Goal: Use online tool/utility: Utilize a website feature to perform a specific function

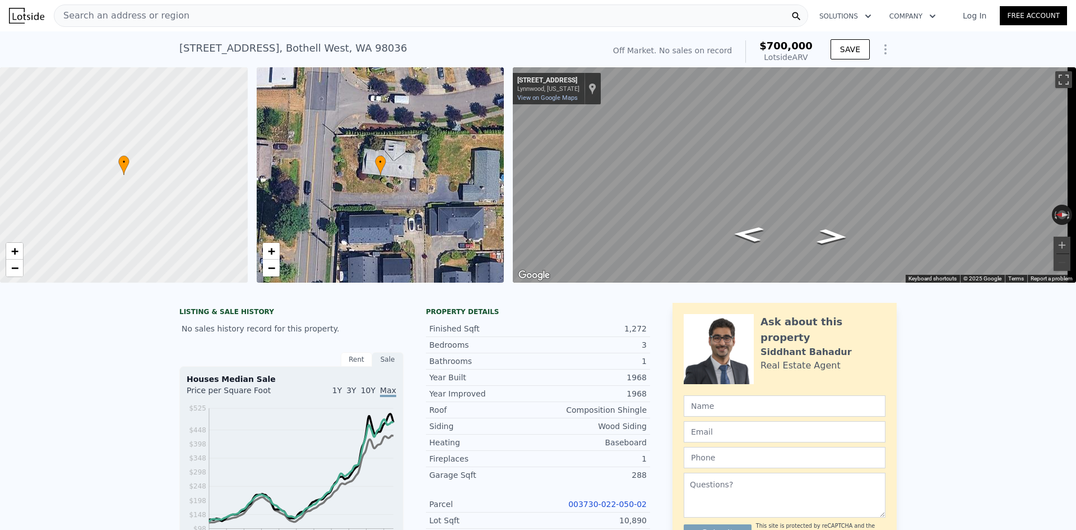
click at [393, 13] on div "Search an address or region" at bounding box center [431, 15] width 754 height 22
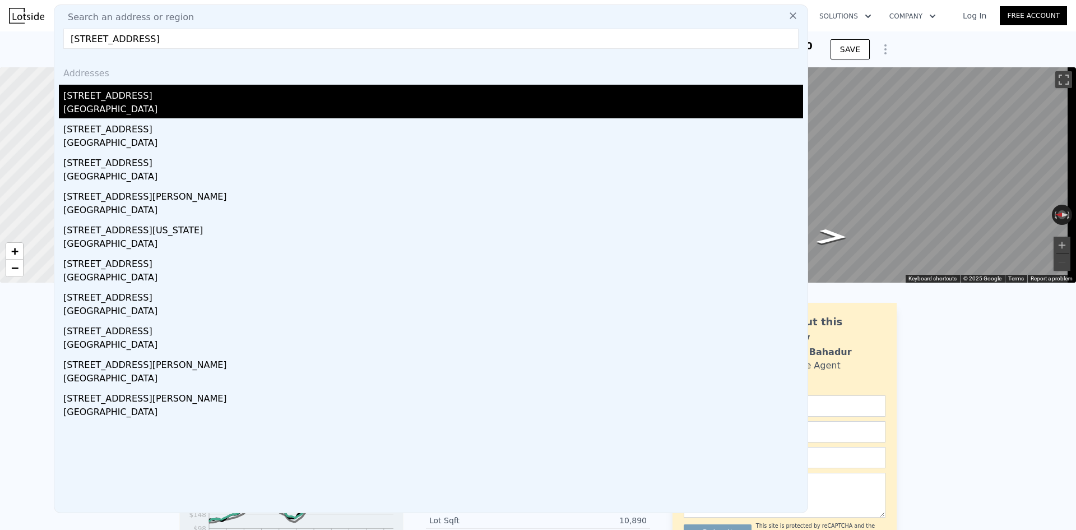
type input "[STREET_ADDRESS]"
click at [190, 97] on div "[STREET_ADDRESS]" at bounding box center [433, 94] width 740 height 18
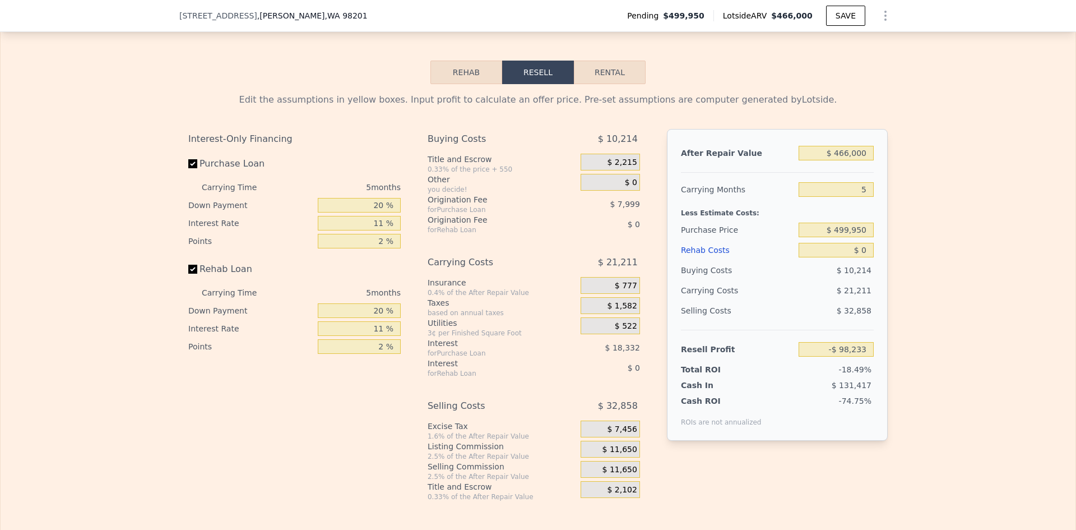
scroll to position [1797, 0]
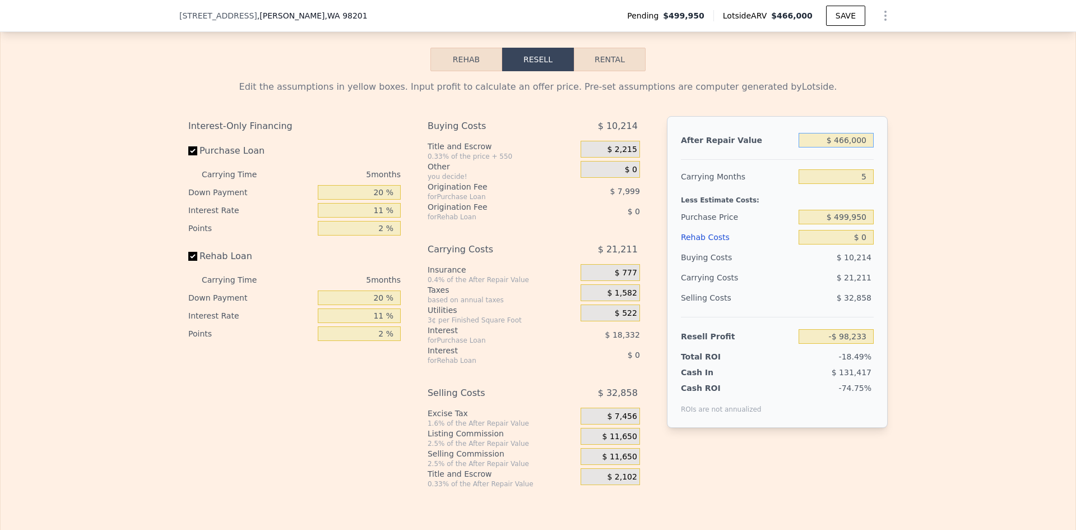
drag, startPoint x: 834, startPoint y: 147, endPoint x: 912, endPoint y: 145, distance: 77.9
click at [912, 145] on div "Edit the assumptions in yellow boxes. Input profit to calculate an offer price.…" at bounding box center [538, 279] width 1075 height 417
drag, startPoint x: 871, startPoint y: 147, endPoint x: 846, endPoint y: 147, distance: 25.8
click at [846, 147] on div "After Repair Value $ 466,000 Carrying Months 5 Less Estimate Costs: Purchase Pr…" at bounding box center [777, 272] width 221 height 312
drag, startPoint x: 867, startPoint y: 144, endPoint x: 785, endPoint y: 150, distance: 82.6
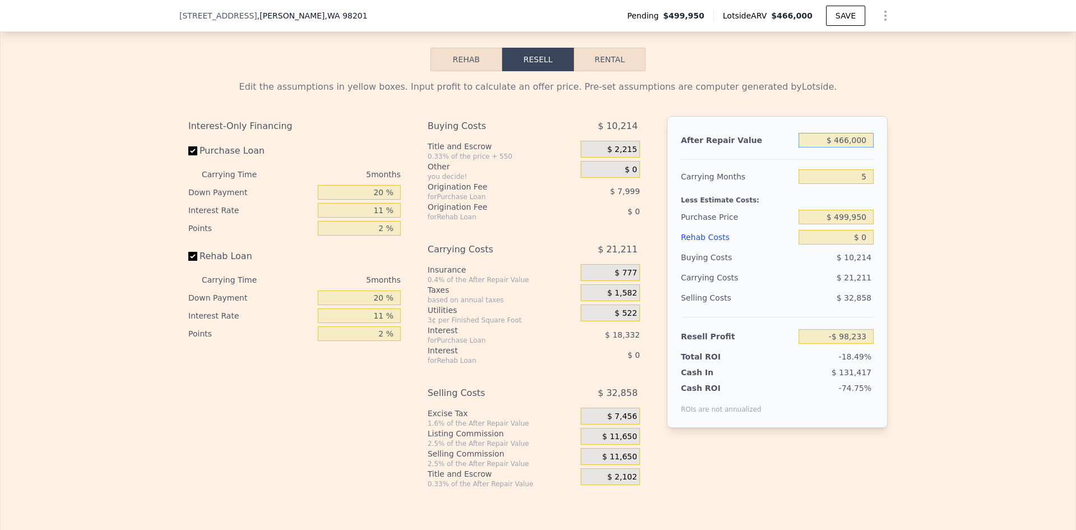
click at [784, 150] on div "After Repair Value $ 466,000" at bounding box center [777, 140] width 193 height 20
type input "$ 5"
type input "-$ 531,143"
type input "$ 5,000"
type input "-$ 530,685"
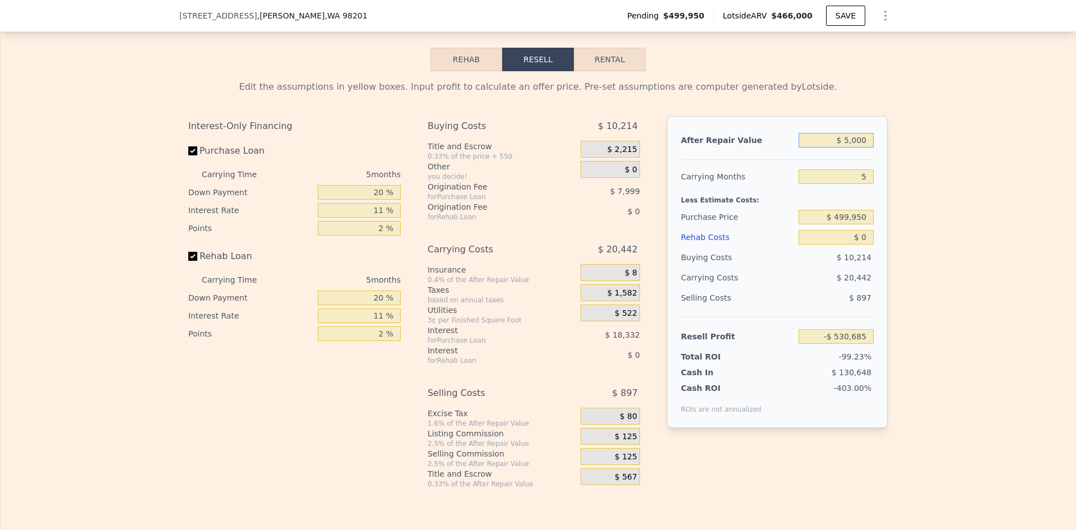
type input "$ 50,000"
type input "-$ 526,503"
type input "$ 500,000"
type input "-$ 66,646"
type input "$ 500,000"
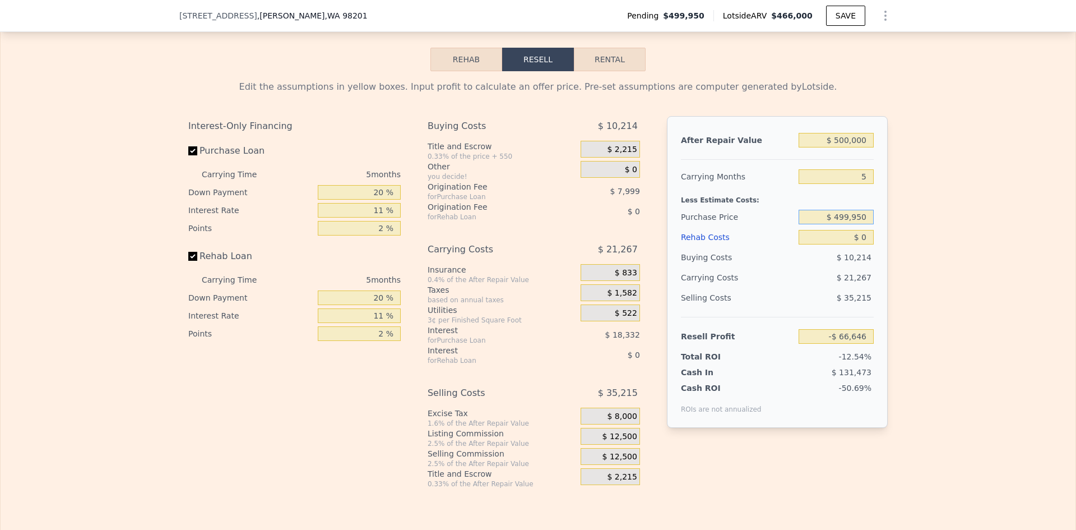
click at [838, 221] on input "$ 499,950" at bounding box center [836, 217] width 75 height 15
drag, startPoint x: 836, startPoint y: 223, endPoint x: 898, endPoint y: 223, distance: 61.6
click at [898, 223] on div "Edit the assumptions in yellow boxes. Input profit to calculate an offer price.…" at bounding box center [538, 279] width 1075 height 417
type input "$ 355,000"
type input "$ 86,421"
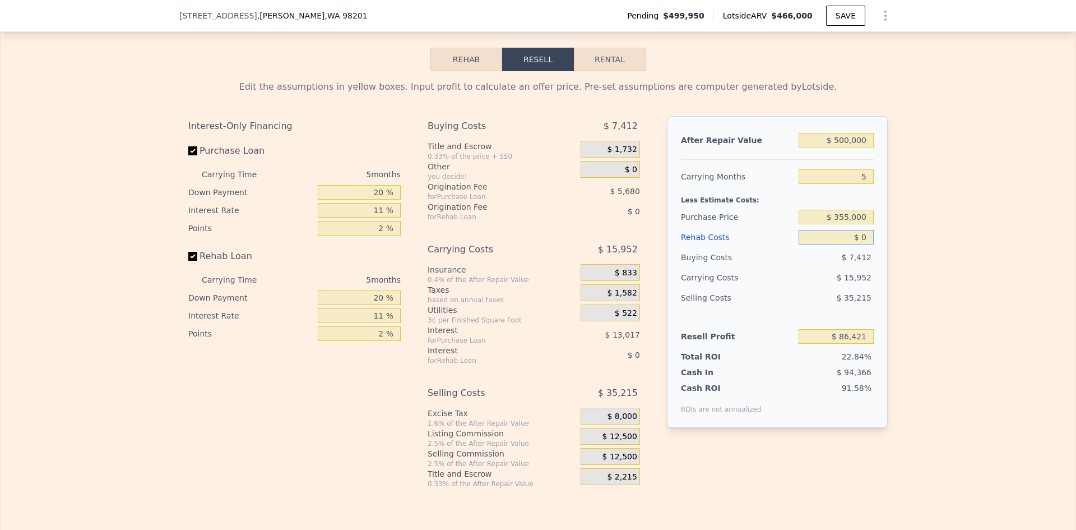
drag, startPoint x: 866, startPoint y: 240, endPoint x: 858, endPoint y: 245, distance: 9.3
click at [858, 244] on input "$ 0" at bounding box center [836, 237] width 75 height 15
click at [864, 244] on input "$ 0" at bounding box center [836, 237] width 75 height 15
type input "$ 466,000"
type input "-$ 98,233"
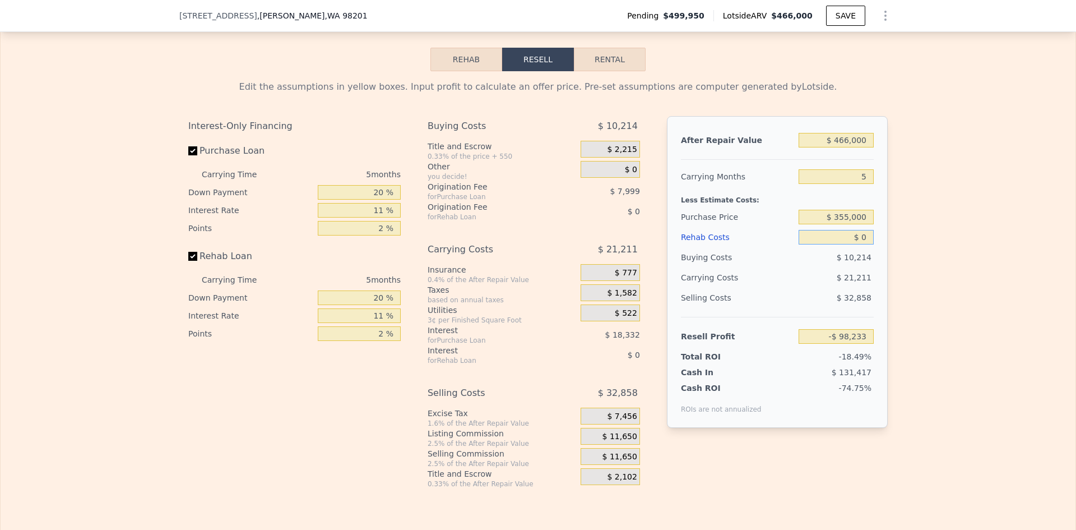
click at [866, 240] on input "$ 0" at bounding box center [836, 237] width 75 height 15
drag, startPoint x: 866, startPoint y: 240, endPoint x: 861, endPoint y: 242, distance: 5.7
click at [861, 242] on input "$ 0" at bounding box center [836, 237] width 75 height 15
type input "$ 6"
type input "-$ 98,239"
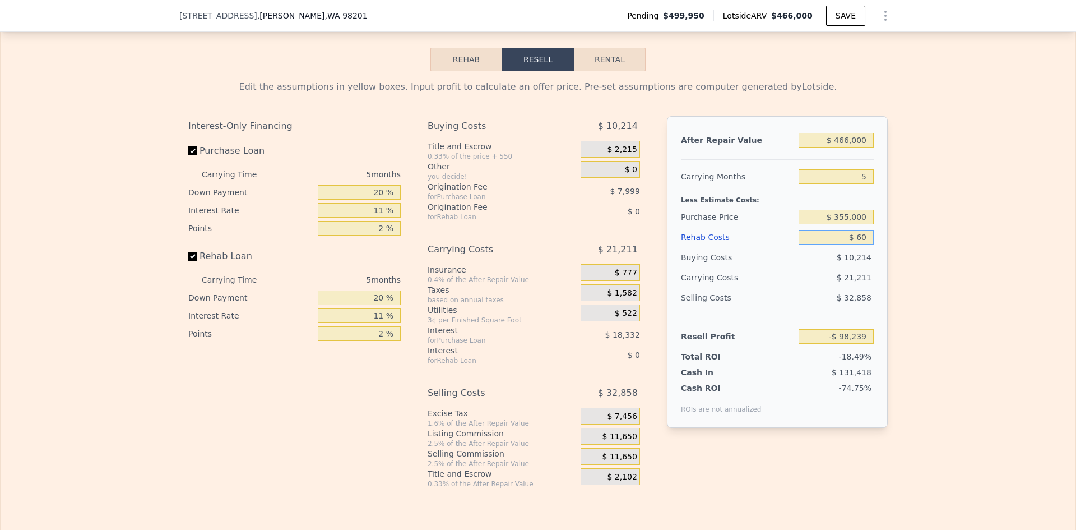
type input "$ 600"
type input "-$ 98,294"
type input "$ 6,000"
type input "-$ 98,863"
type input "$ 60,000"
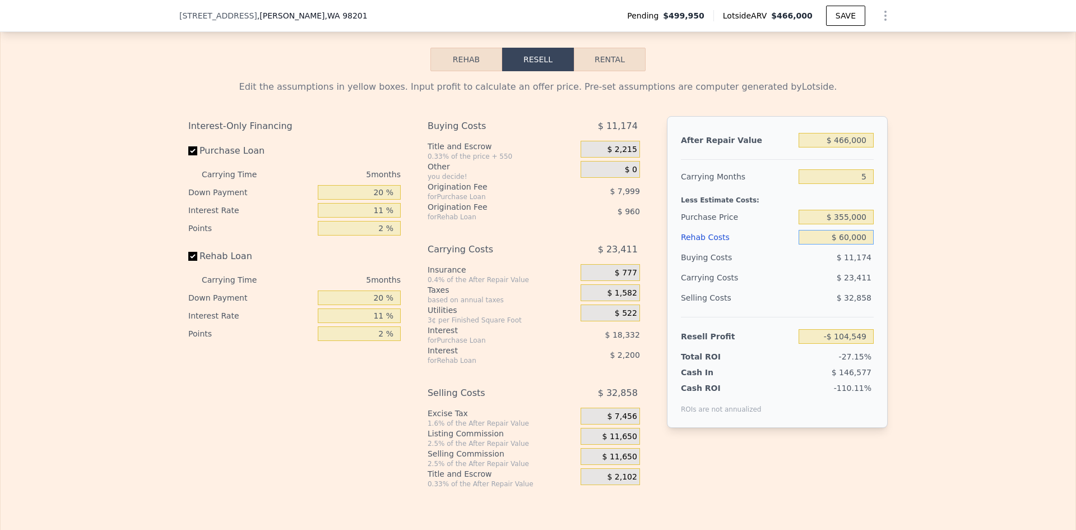
type input "-$ 161,393"
type input "$ 600,000"
type input "-$ 729,833"
type input "$ 60,000"
type input "-$ 161,393"
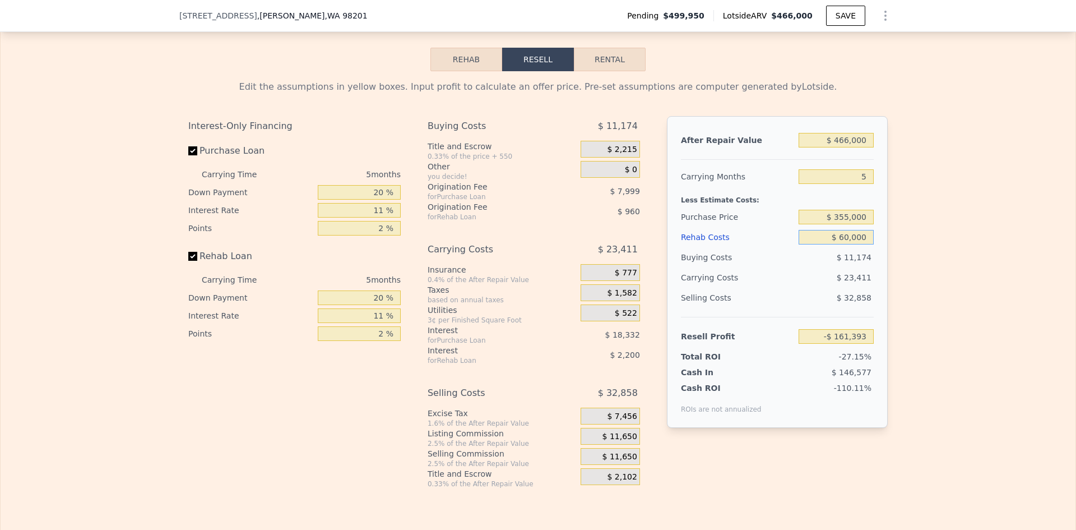
type input "$ 60,000"
click at [906, 303] on div "Edit the assumptions in yellow boxes. Input profit to calculate an offer price.…" at bounding box center [538, 279] width 1075 height 417
click at [619, 442] on span "$ 11,650" at bounding box center [619, 437] width 35 height 10
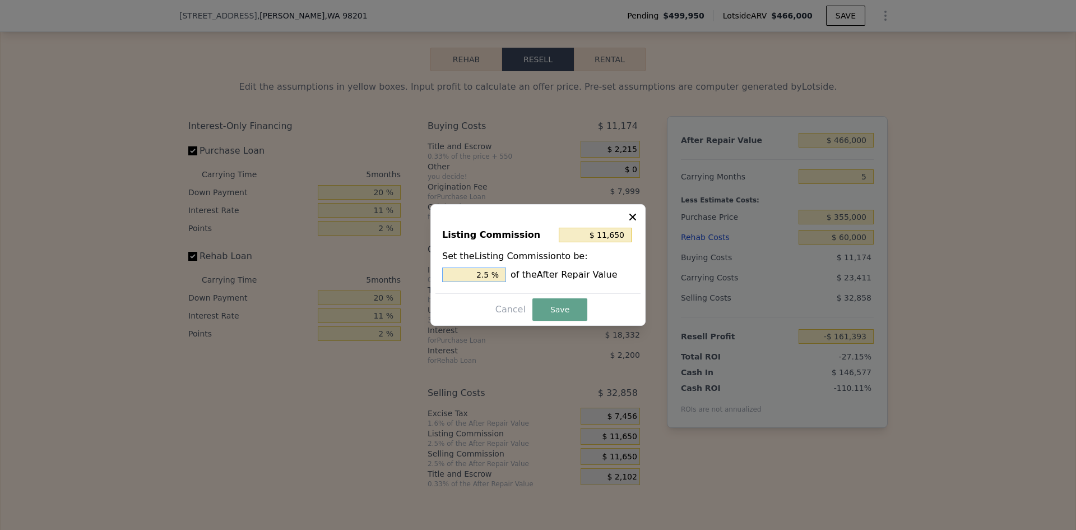
click at [495, 277] on input "2.5 %" at bounding box center [474, 274] width 64 height 15
type input "$ 11,697"
type input "2.51 %"
drag, startPoint x: 474, startPoint y: 279, endPoint x: 651, endPoint y: 281, distance: 177.1
click at [650, 281] on div "​ Listing Commission $ 11,697 Set the Listing Commission to be: 2.51 % of the A…" at bounding box center [538, 265] width 1076 height 530
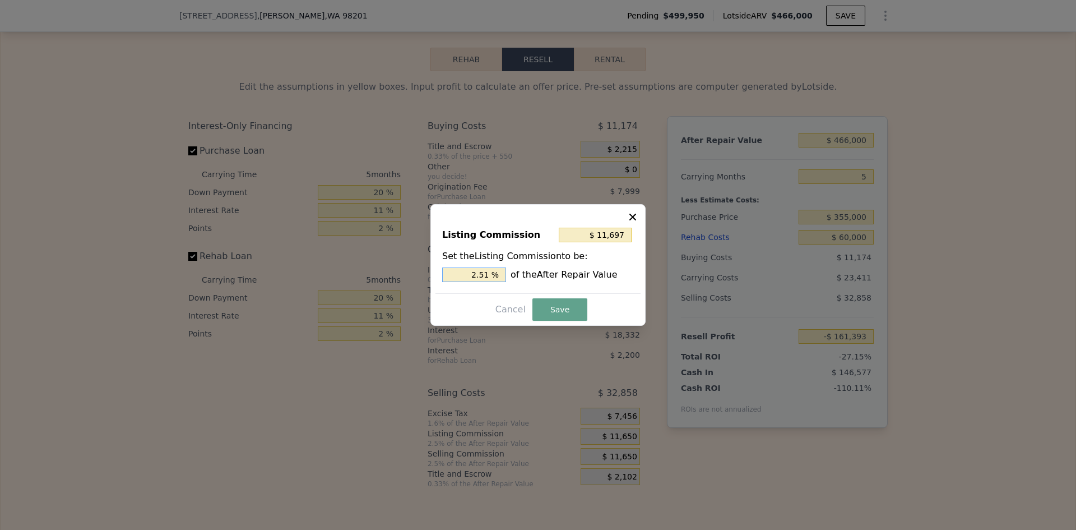
type input "$ 4,660"
type input "1 %"
click at [558, 299] on button "Save" at bounding box center [559, 309] width 55 height 22
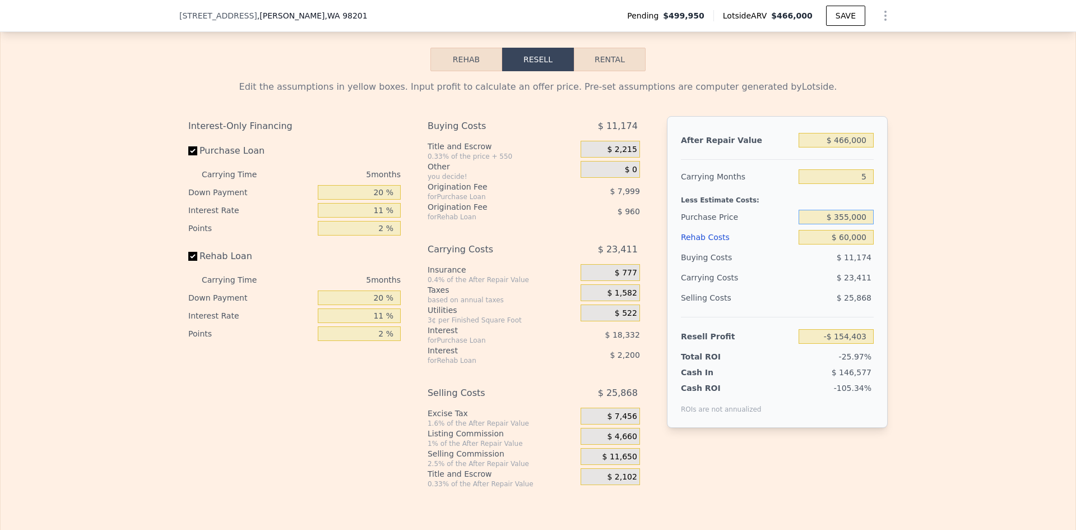
click at [856, 224] on input "$ 355,000" at bounding box center [836, 217] width 75 height 15
click at [858, 244] on input "$ 60,000" at bounding box center [836, 237] width 75 height 15
type input "-$ 1,336"
click at [899, 257] on div "Edit the assumptions in yellow boxes. Input profit to calculate an offer price.…" at bounding box center [538, 279] width 1075 height 417
click at [849, 224] on input "$ 355,000" at bounding box center [836, 217] width 75 height 15
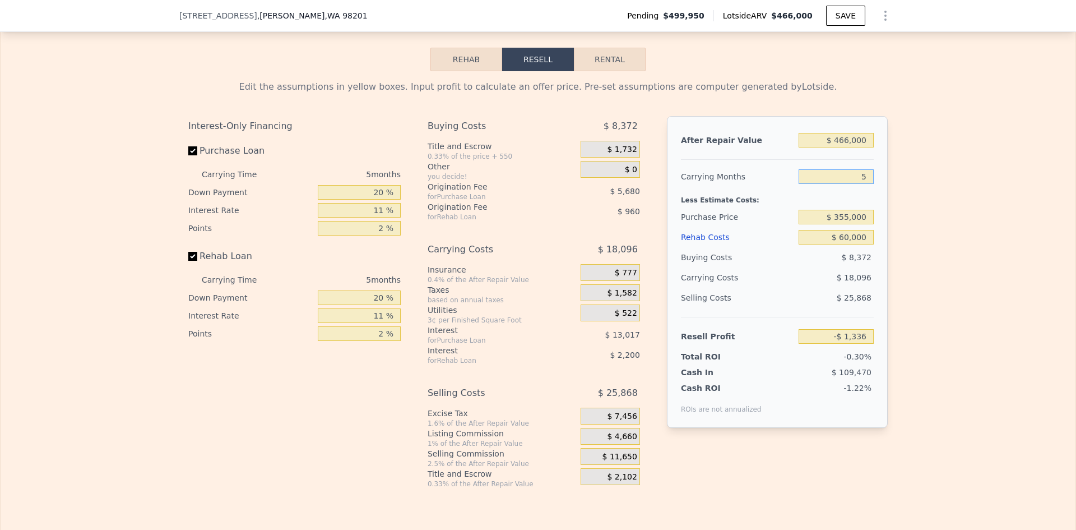
click at [853, 184] on input "5" at bounding box center [836, 176] width 75 height 15
click at [850, 146] on input "$ 466,000" at bounding box center [836, 140] width 75 height 15
drag, startPoint x: 837, startPoint y: 148, endPoint x: 898, endPoint y: 151, distance: 61.7
click at [898, 151] on div "Edit the assumptions in yellow boxes. Input profit to calculate an offer price.…" at bounding box center [538, 279] width 1075 height 417
type input "$ 5"
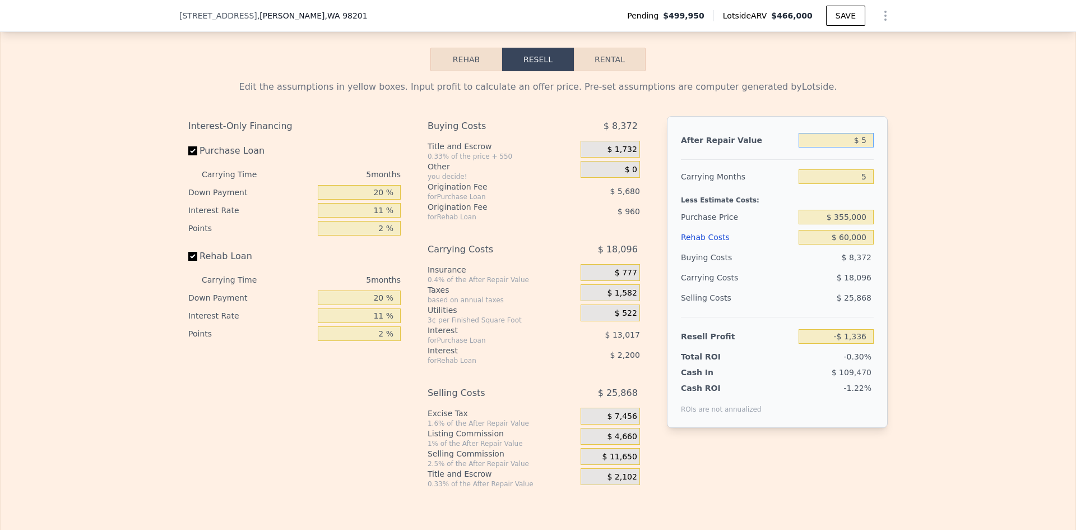
type input "-$ 441,236"
type input "$ 5,000"
type input "-$ 441,194"
type input "$ 50,000"
type input "-$ 394,041"
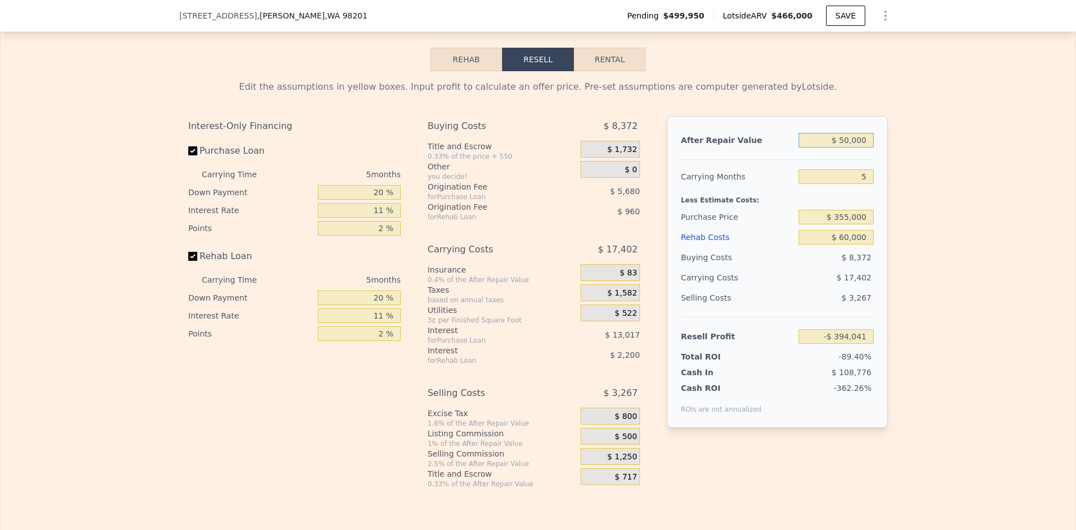
type input "$ 500,000"
type input "$ 30,761"
type input "$ 500,000"
click at [921, 198] on div "Edit the assumptions in yellow boxes. Input profit to calculate an offer price.…" at bounding box center [538, 279] width 1075 height 417
click at [842, 238] on input "$ 60,000" at bounding box center [836, 237] width 75 height 15
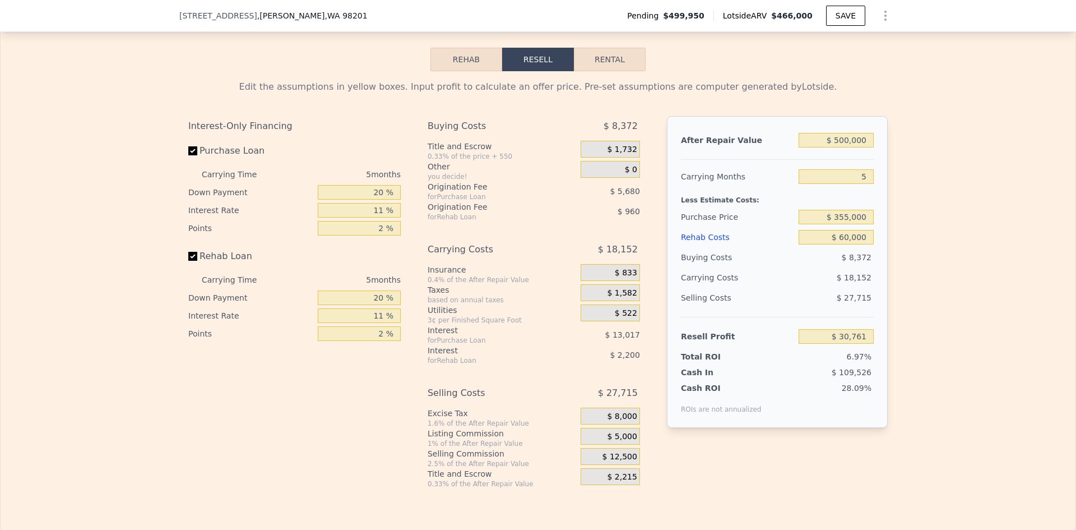
click at [894, 270] on div "Edit the assumptions in yellow boxes. Input profit to calculate an offer price.…" at bounding box center [538, 279] width 1075 height 417
click at [188, 147] on label "Purchase Loan" at bounding box center [250, 151] width 125 height 20
click at [188, 147] on input "Purchase Loan" at bounding box center [192, 150] width 9 height 9
checkbox input "false"
type input "$ 49,456"
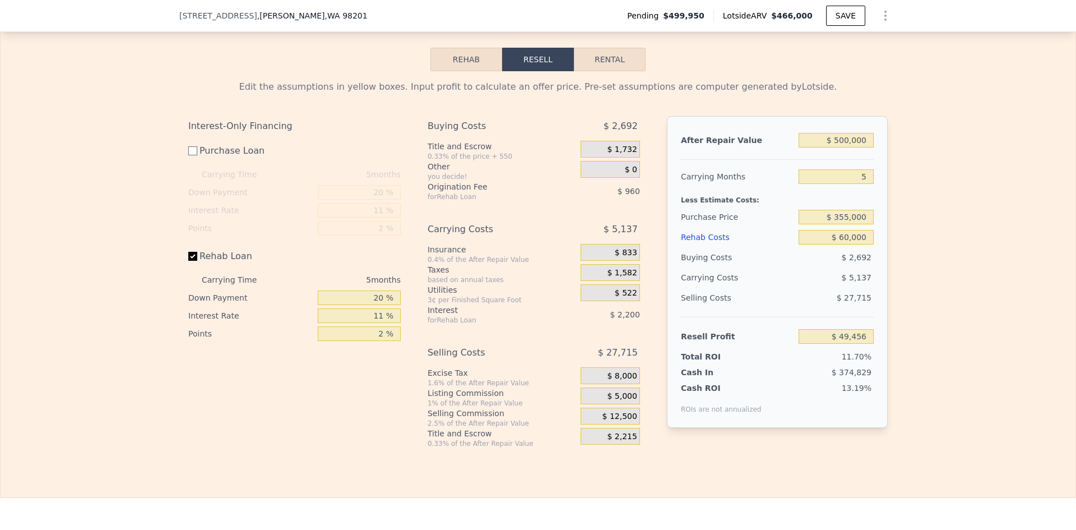
click at [190, 255] on label "Rehab Loan" at bounding box center [250, 256] width 125 height 20
click at [190, 255] on input "Rehab Loan" at bounding box center [192, 256] width 9 height 9
checkbox input "false"
type input "$ 52,616"
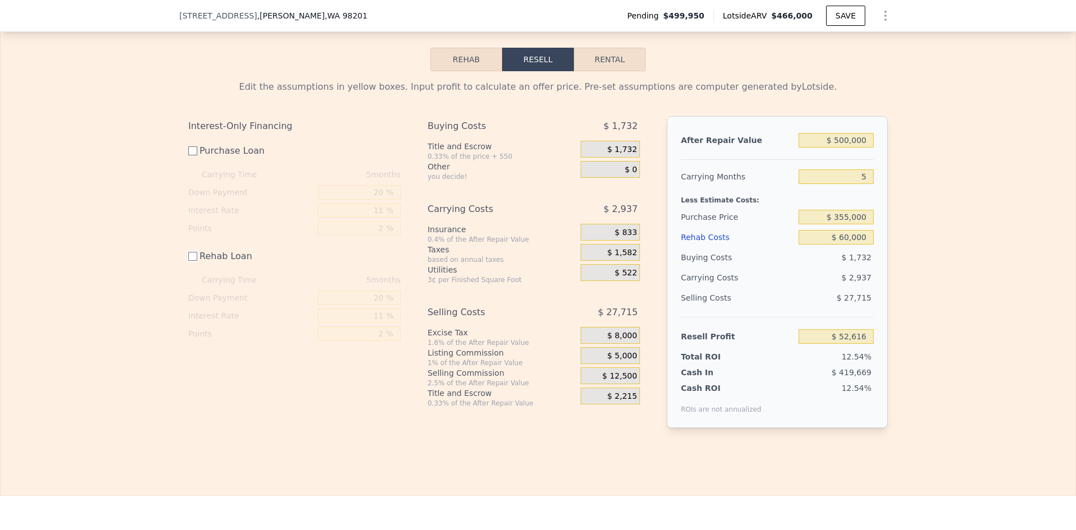
click at [188, 258] on input "Rehab Loan" at bounding box center [192, 256] width 9 height 9
checkbox input "true"
type input "$ 49,456"
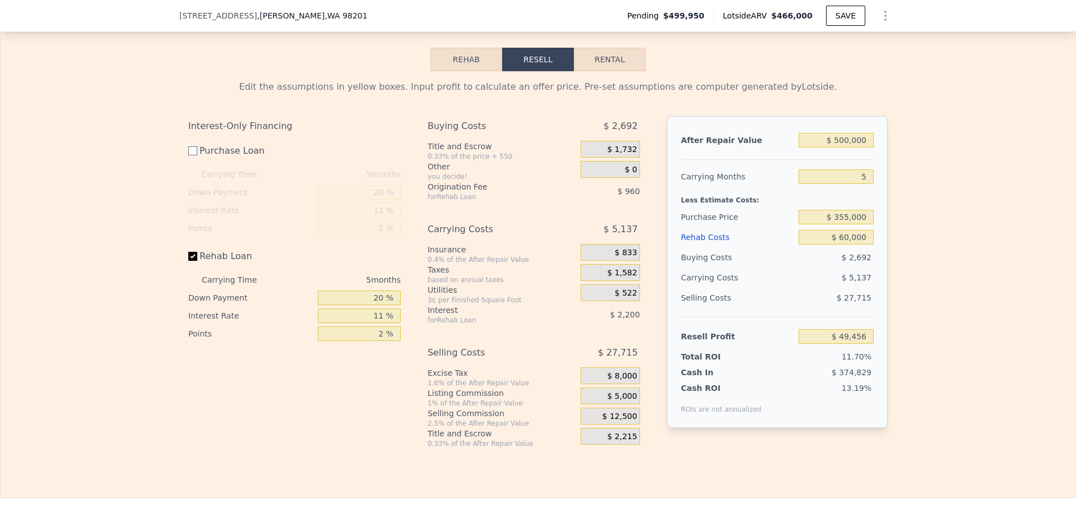
click at [183, 152] on div "Edit the assumptions in yellow boxes. Input profit to calculate an offer price.…" at bounding box center [537, 259] width 717 height 377
click at [188, 152] on input "Purchase Loan" at bounding box center [192, 150] width 9 height 9
checkbox input "true"
type input "$ 30,761"
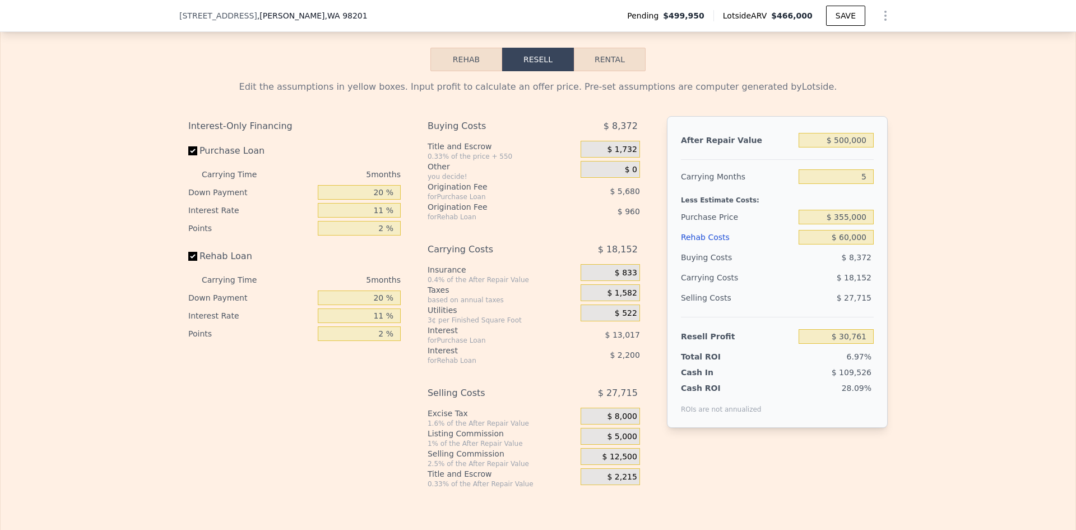
type input "$ 466,000"
type input "$ 0"
type input "-$ 98,233"
